Goal: Check status

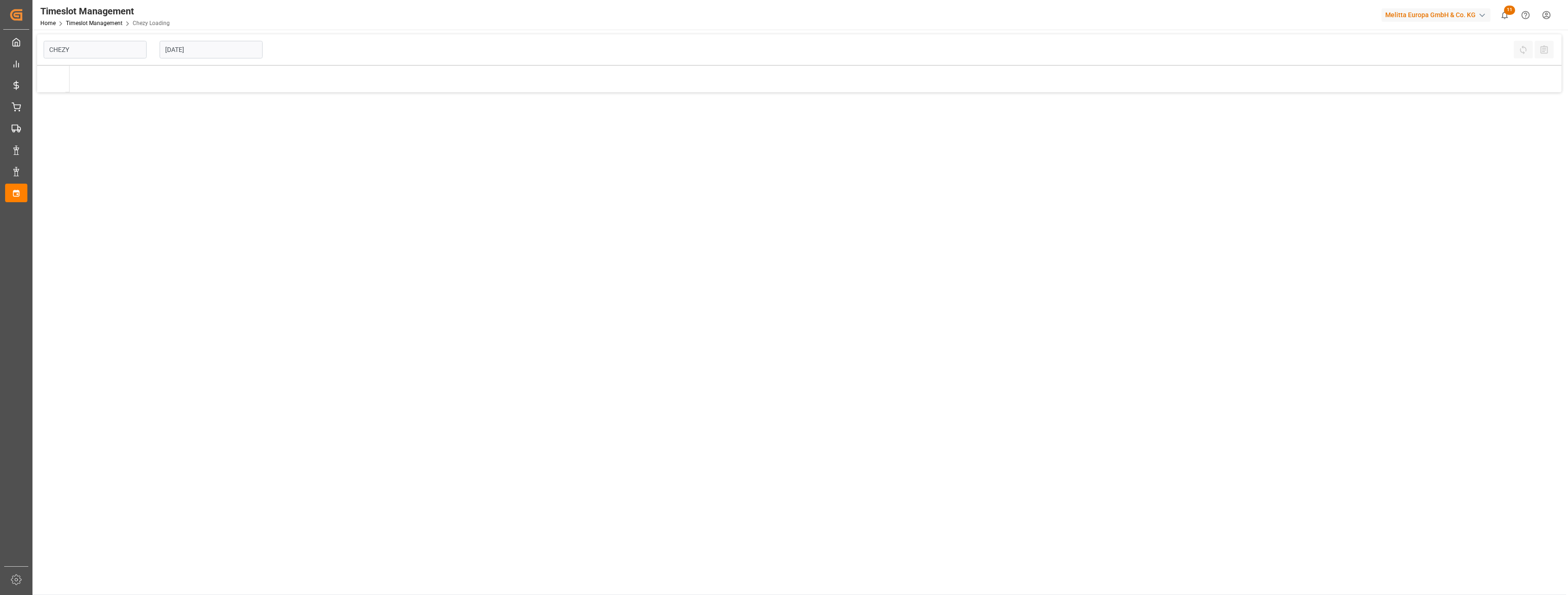
type input "Chezy Loading"
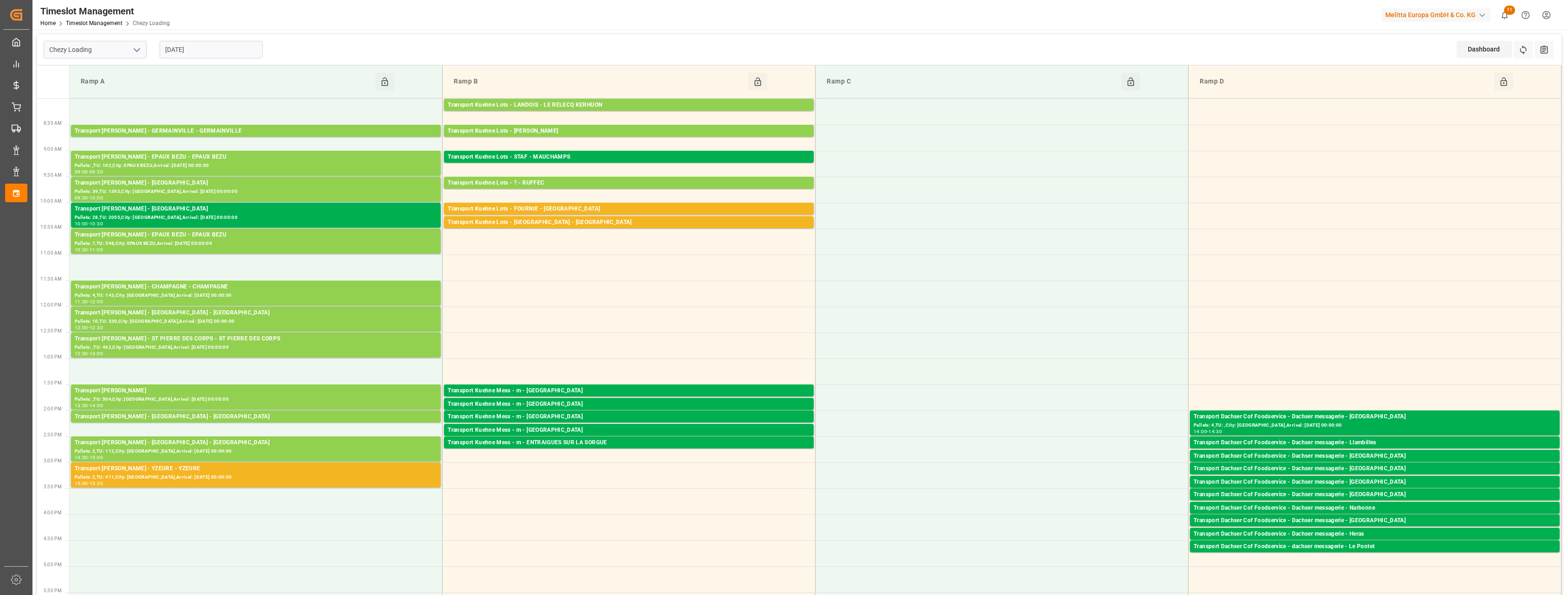
click at [237, 49] on input "[DATE]" at bounding box center [211, 49] width 103 height 18
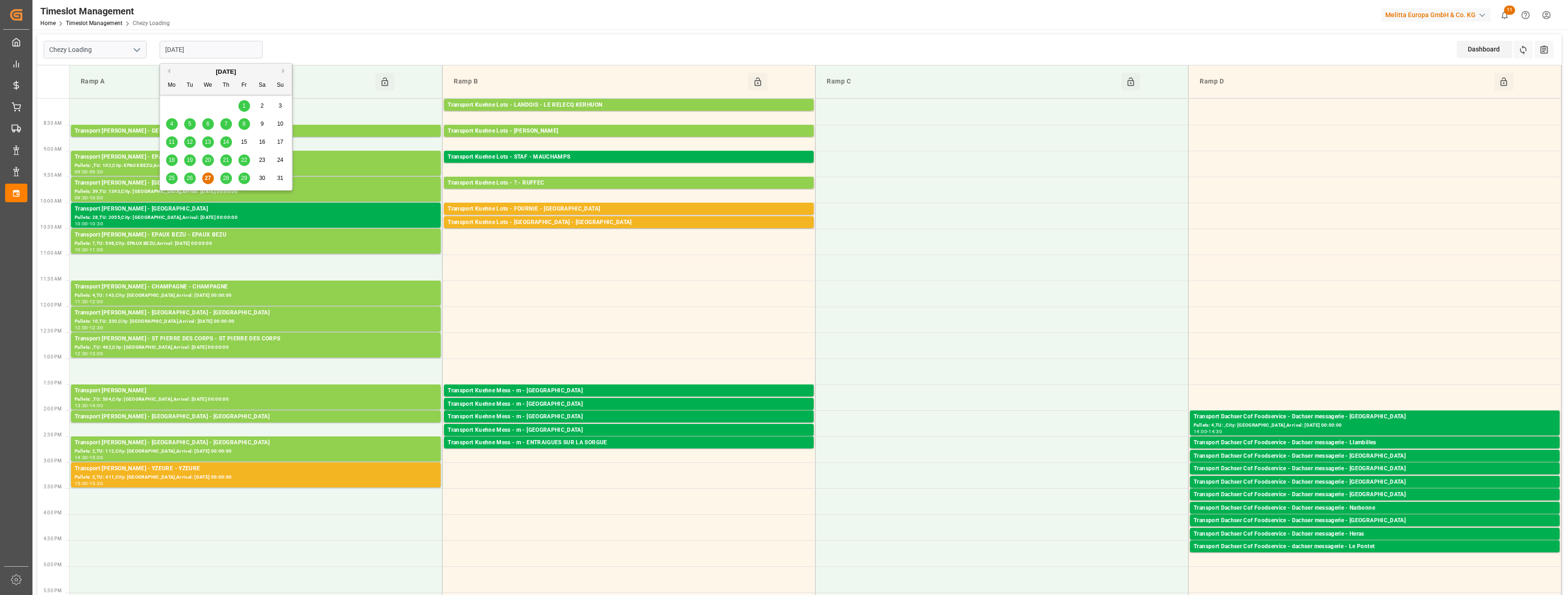
click at [187, 178] on span "26" at bounding box center [189, 178] width 6 height 7
type input "26-08-2025"
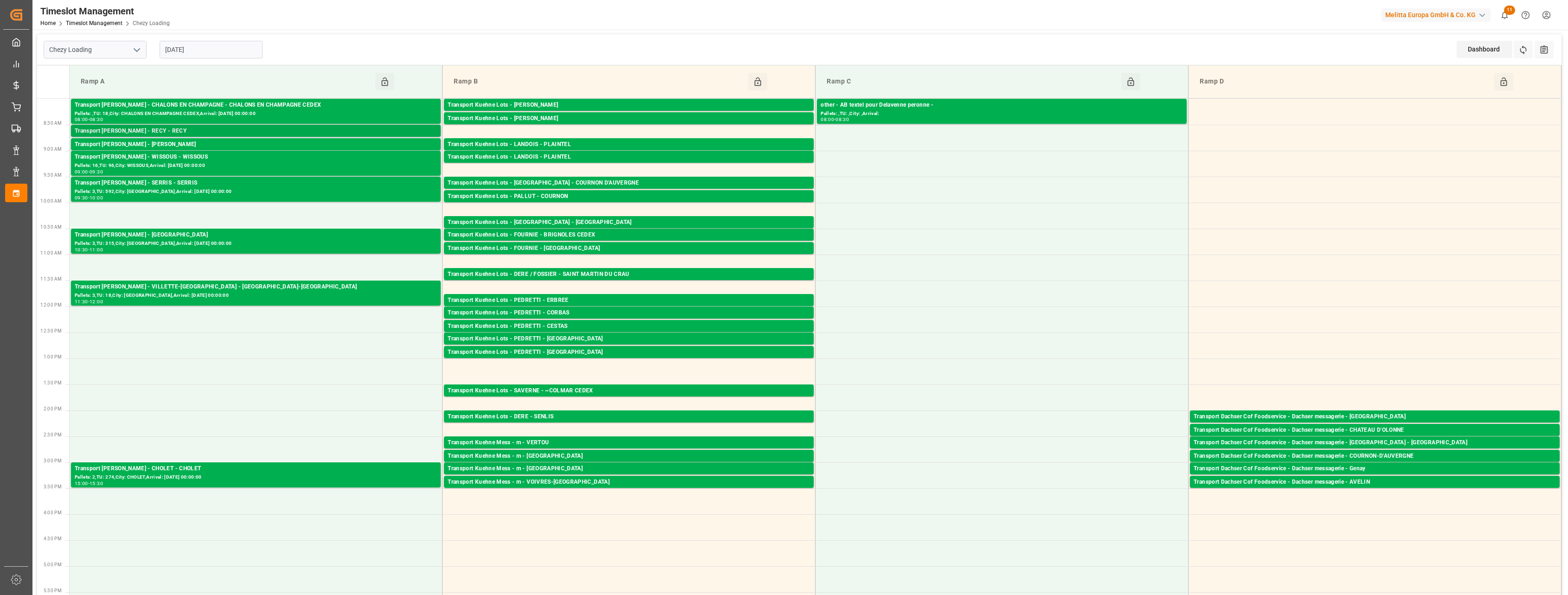
click at [306, 130] on div "Transport Delisle - RECY - RECY" at bounding box center [256, 131] width 362 height 9
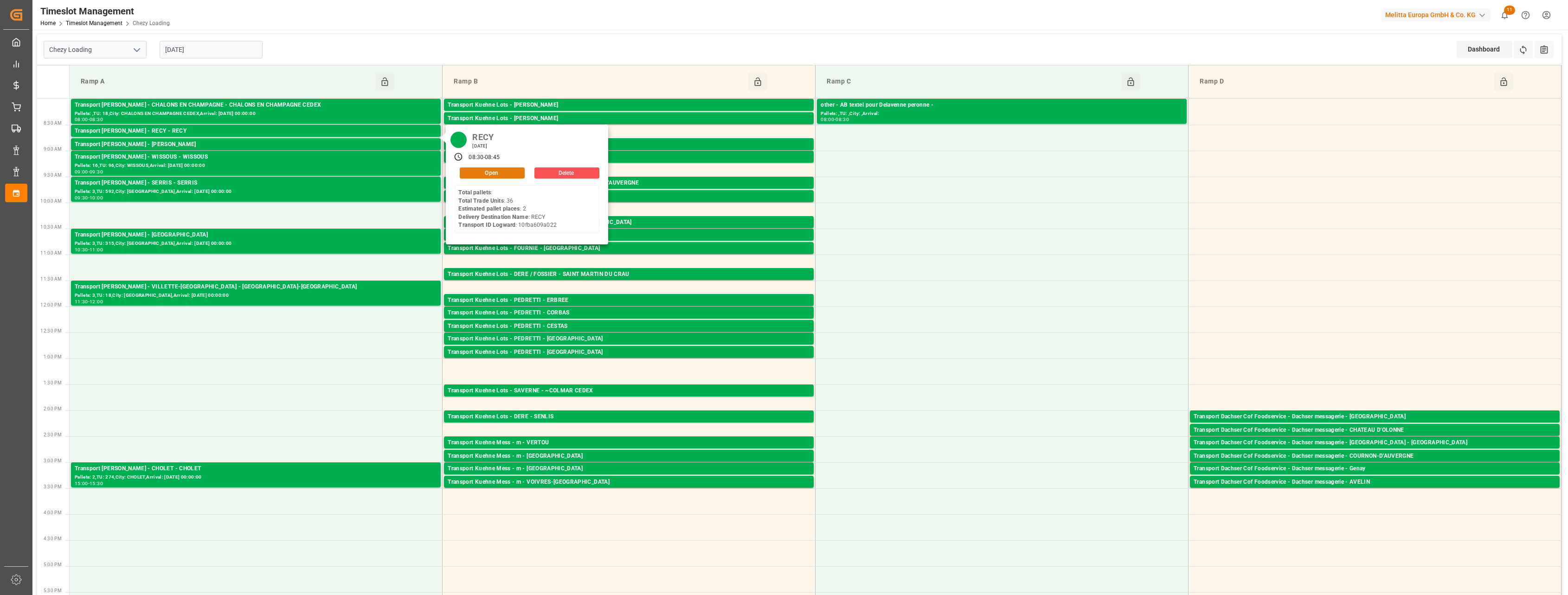
click at [514, 171] on button "Open" at bounding box center [492, 173] width 65 height 11
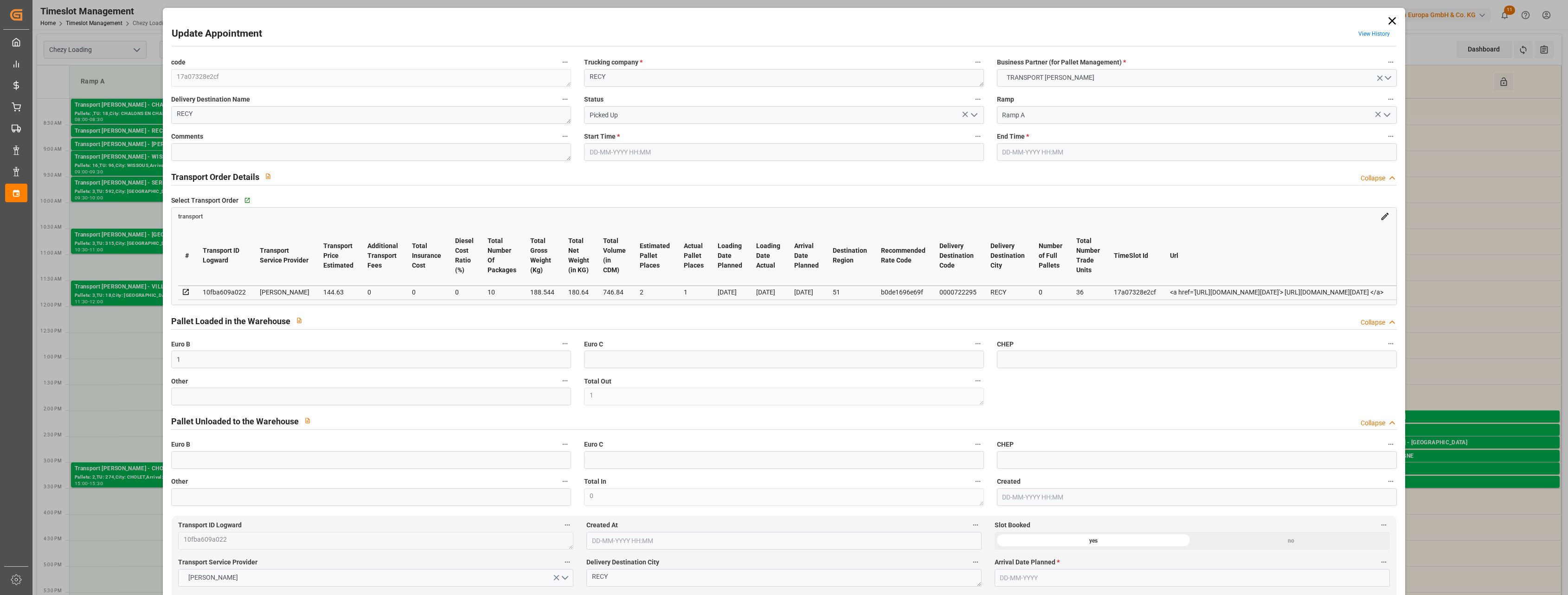
type input "26-08-2025 08:30"
type input "26-08-2025 08:45"
type input "20-08-2025 16:46"
type input "20-08-2025 11:53"
type input "[DATE]"
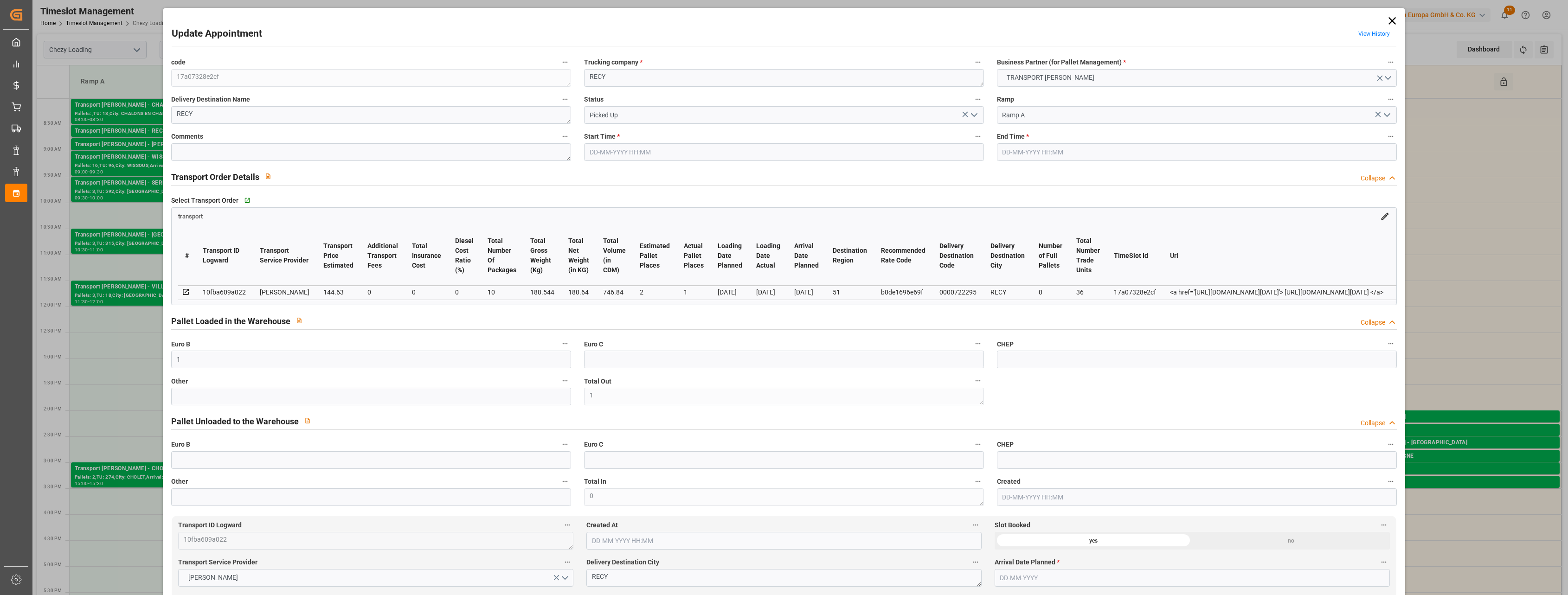
type input "26-08-2025"
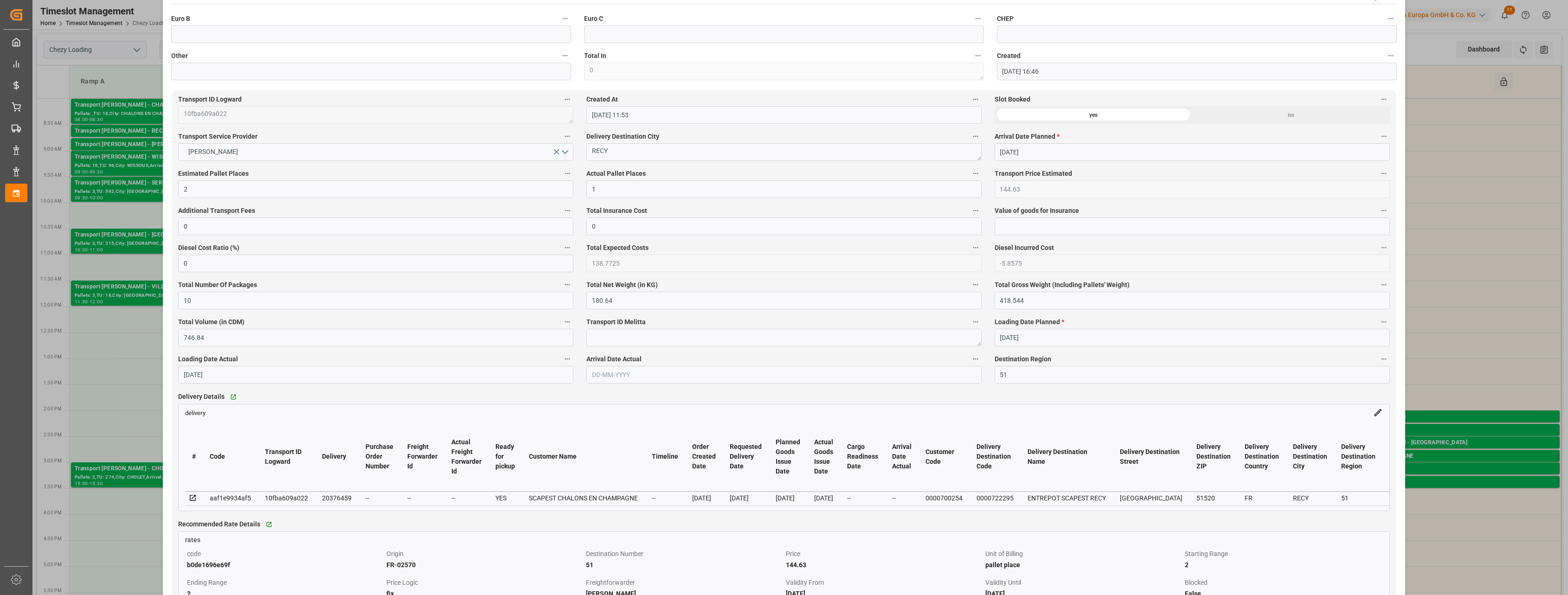
scroll to position [464, 0]
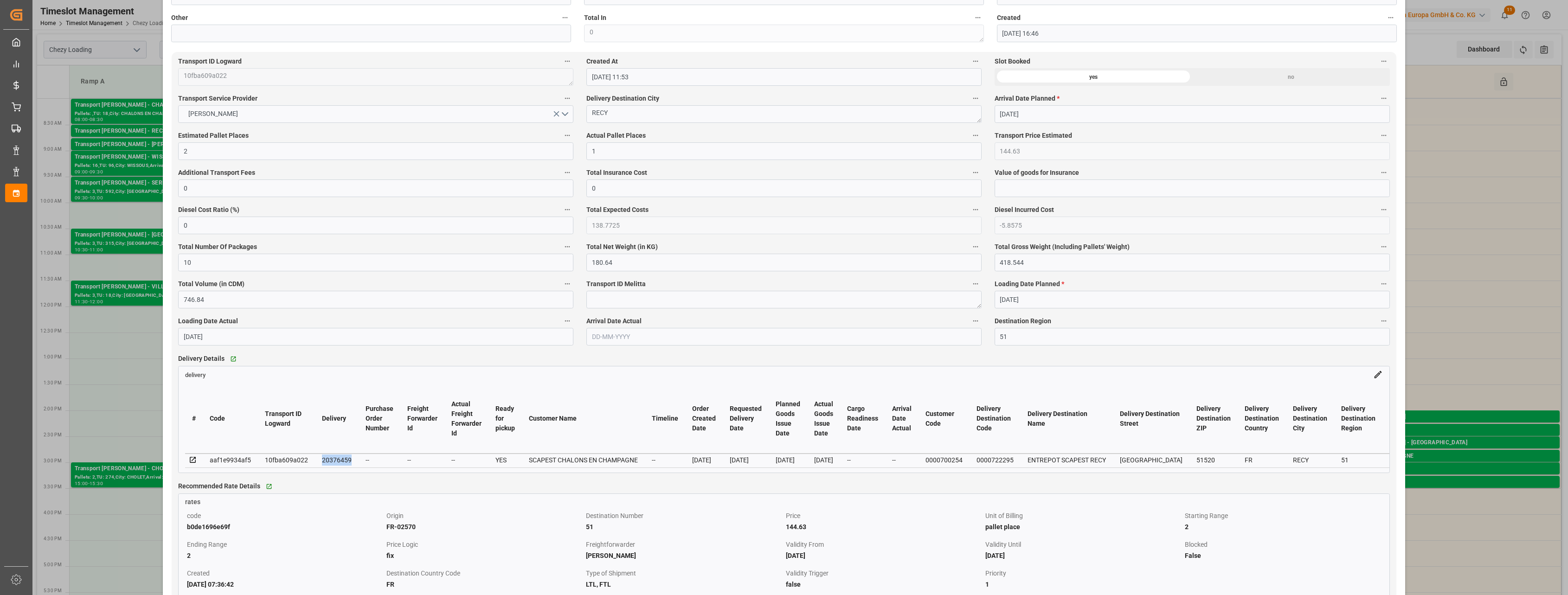
drag, startPoint x: 350, startPoint y: 464, endPoint x: 320, endPoint y: 462, distance: 30.1
click at [320, 462] on td "20376459" at bounding box center [337, 460] width 44 height 14
copy div "20376459"
